Goal: Navigation & Orientation: Find specific page/section

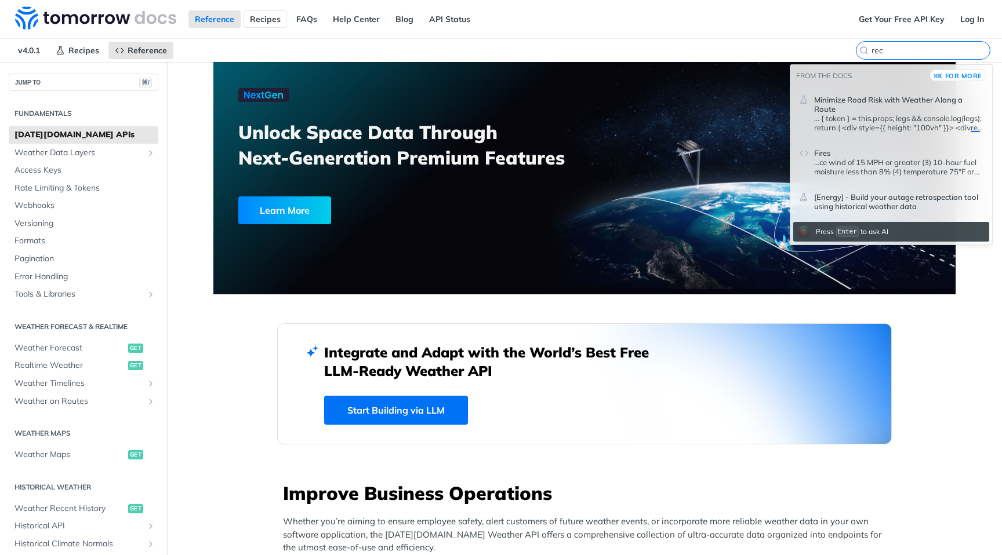
type input "rec"
click at [259, 27] on link "Recipes" at bounding box center [265, 18] width 43 height 17
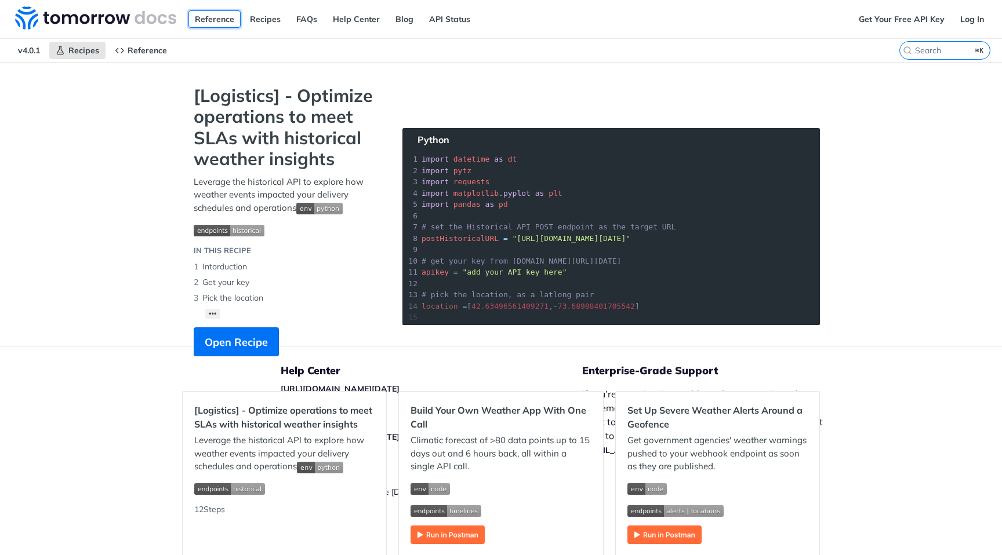
click at [199, 19] on link "Reference" at bounding box center [214, 18] width 52 height 17
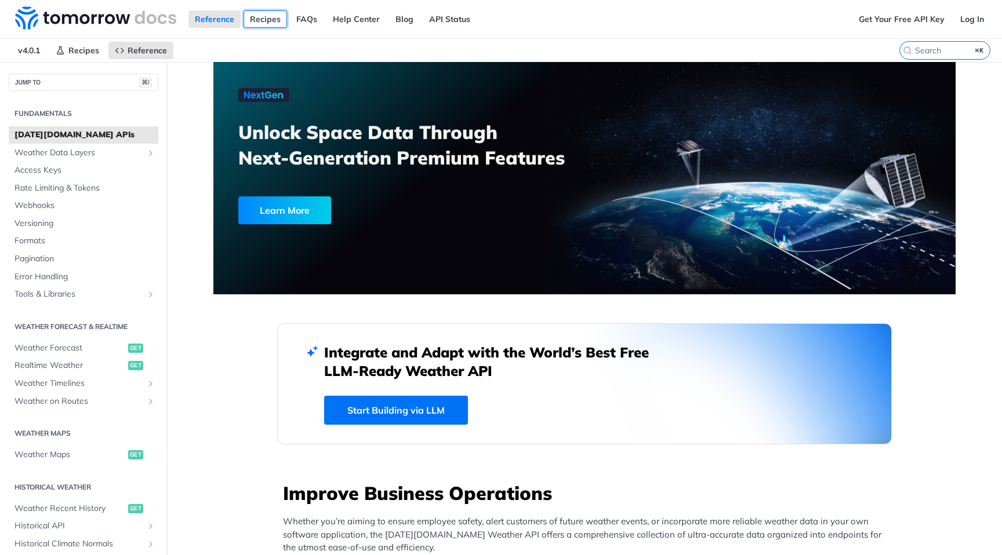
click at [271, 22] on link "Recipes" at bounding box center [265, 18] width 43 height 17
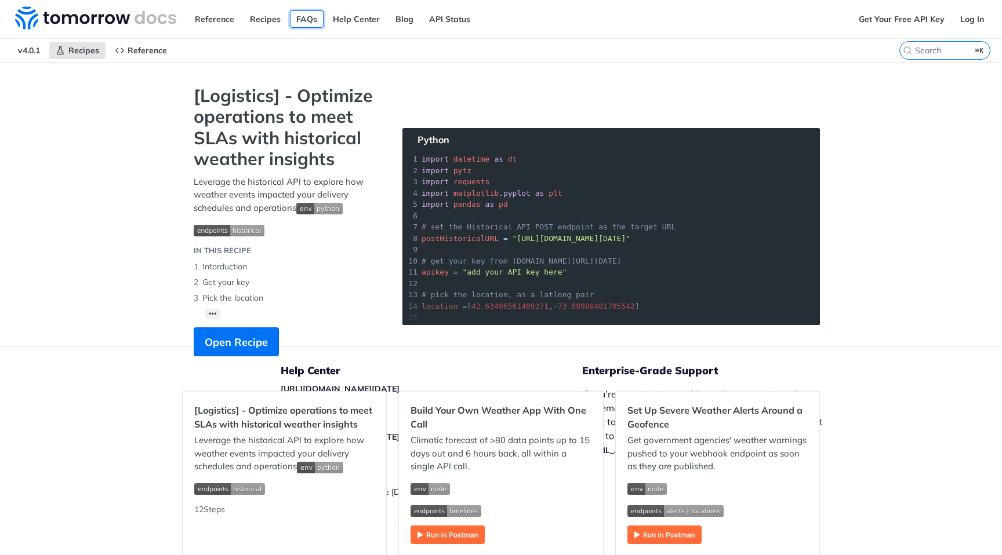
click at [306, 20] on link "FAQs" at bounding box center [307, 18] width 34 height 17
click at [43, 17] on img at bounding box center [95, 17] width 161 height 23
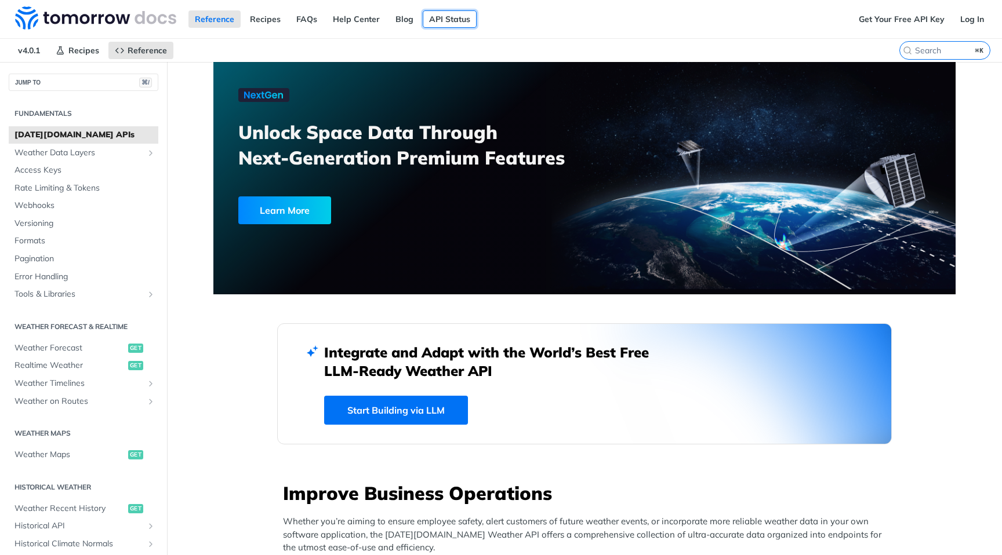
click at [435, 17] on link "API Status" at bounding box center [450, 18] width 54 height 17
